Goal: Task Accomplishment & Management: Use online tool/utility

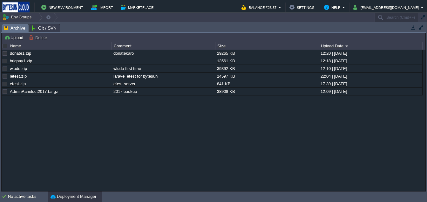
click at [59, 198] on button "Deployment Manager" at bounding box center [74, 196] width 46 height 6
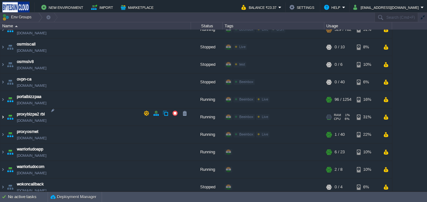
scroll to position [517, 0]
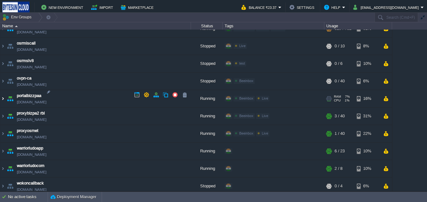
click at [3, 96] on img at bounding box center [2, 98] width 5 height 17
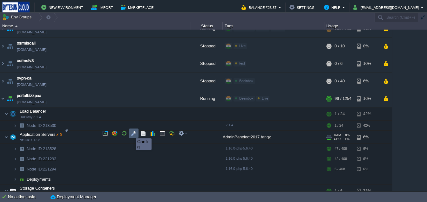
click at [132, 133] on button "button" at bounding box center [134, 133] width 6 height 6
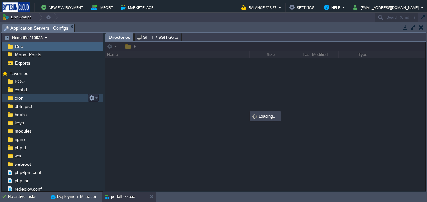
click at [16, 102] on div "cron" at bounding box center [52, 98] width 101 height 8
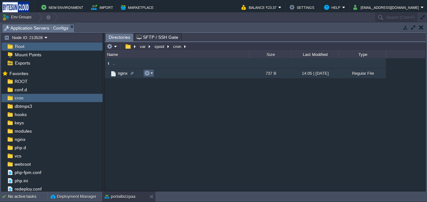
click at [146, 75] on button "button" at bounding box center [147, 73] width 6 height 6
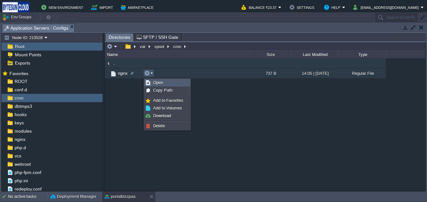
click at [153, 82] on link "Open" at bounding box center [167, 82] width 45 height 7
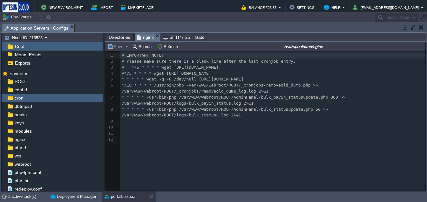
scroll to position [2, 0]
click at [287, 109] on span "* * * * * /usr/bin/php /var/www/webroot/ROOT/AdminPanel/bulk_statusupdate.php 5…" at bounding box center [226, 112] width 209 height 11
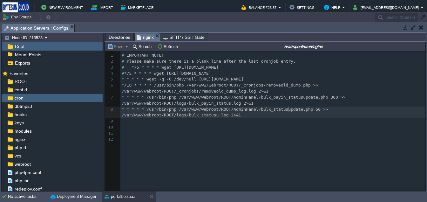
type textarea "bulk_statusupdate"
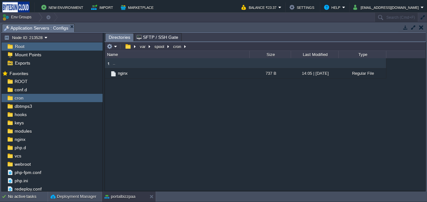
click at [420, 28] on button "button" at bounding box center [421, 27] width 4 height 6
